Goal: Transaction & Acquisition: Download file/media

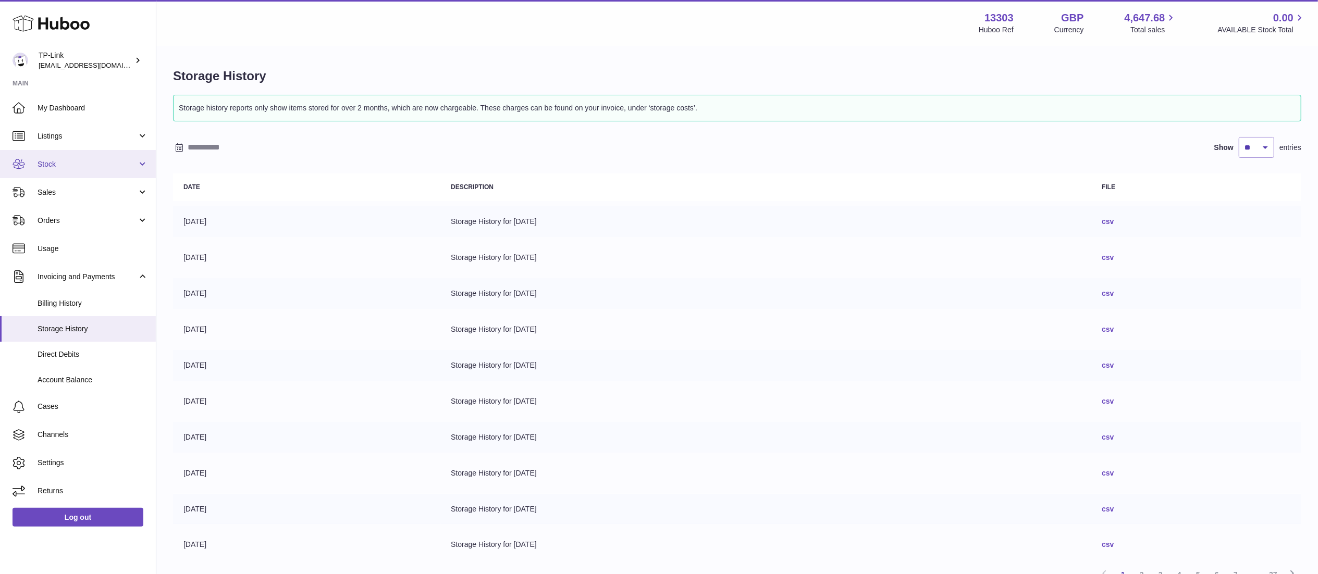
click at [138, 160] on link "Stock" at bounding box center [78, 164] width 156 height 28
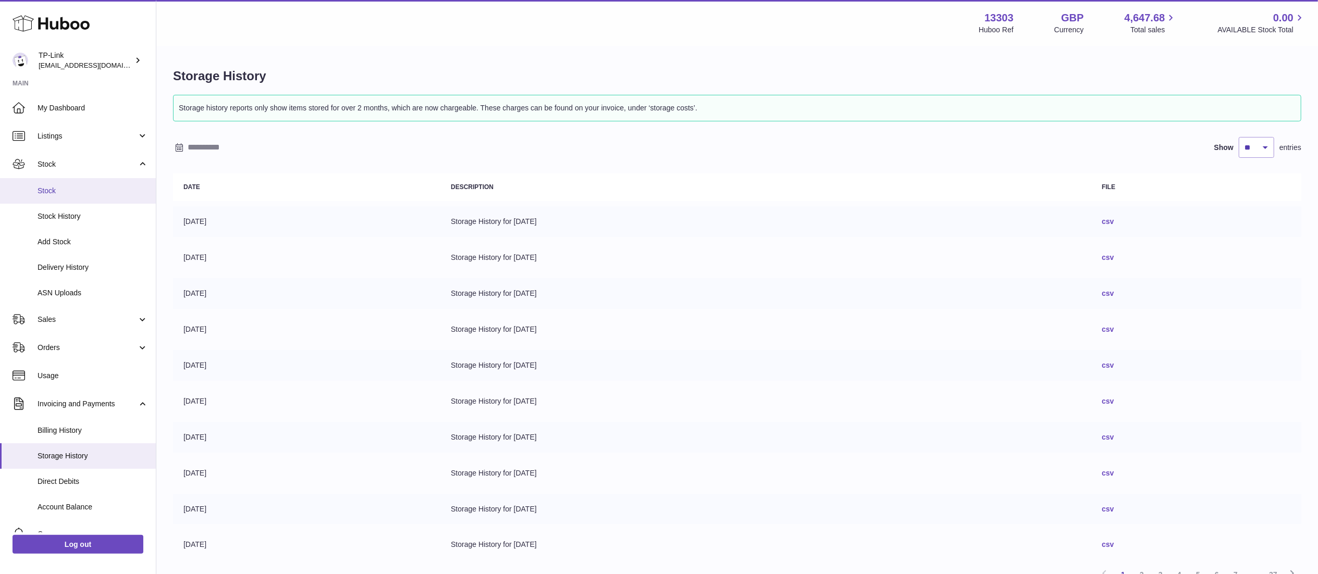
click at [114, 189] on span "Stock" at bounding box center [93, 191] width 110 height 10
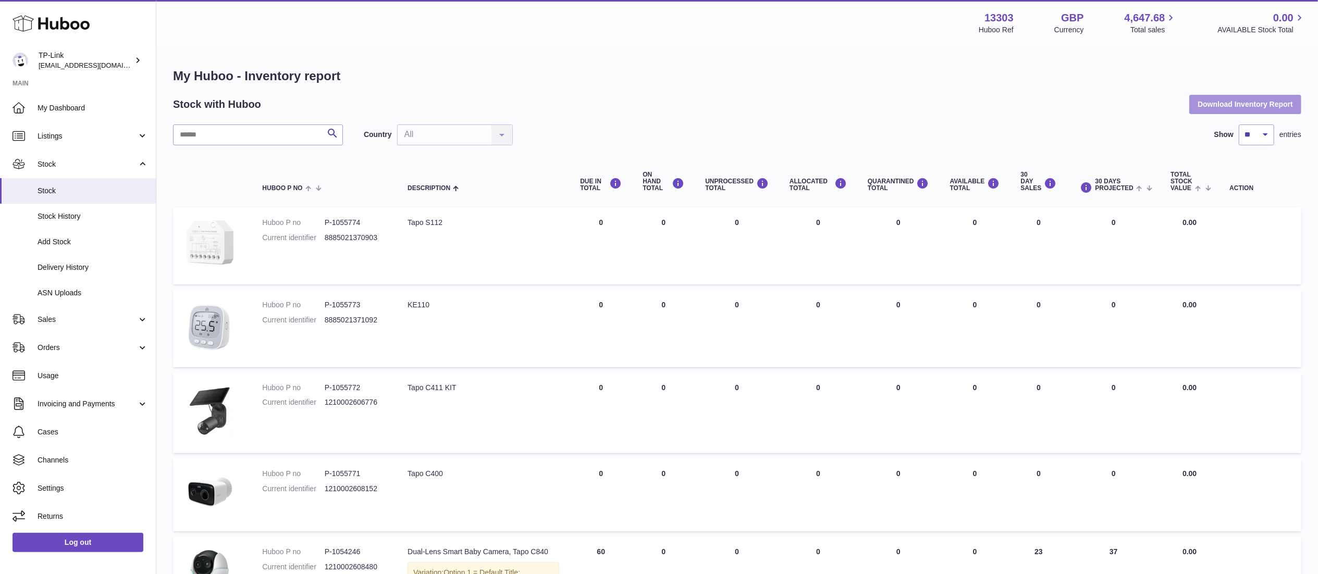
click at [1252, 100] on button "Download Inventory Report" at bounding box center [1245, 104] width 112 height 19
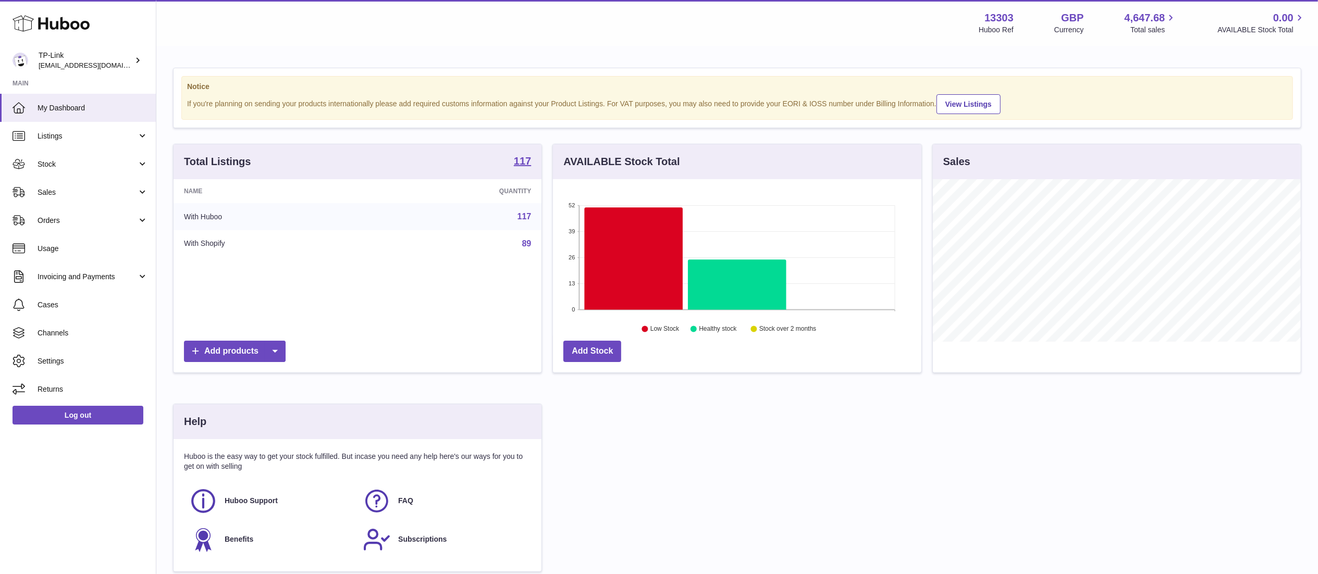
scroll to position [163, 368]
